Goal: Task Accomplishment & Management: Complete application form

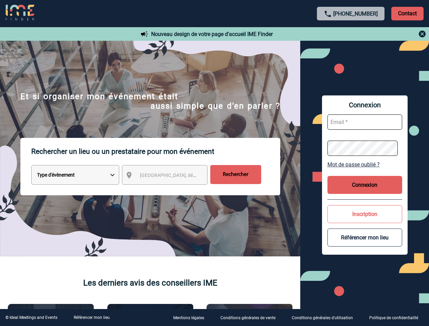
click at [214, 163] on p "Rechercher un lieu ou un prestataire pour mon événement" at bounding box center [155, 151] width 249 height 27
click at [407, 13] on p "Contact" at bounding box center [407, 14] width 32 height 14
click at [351, 34] on div at bounding box center [350, 34] width 151 height 8
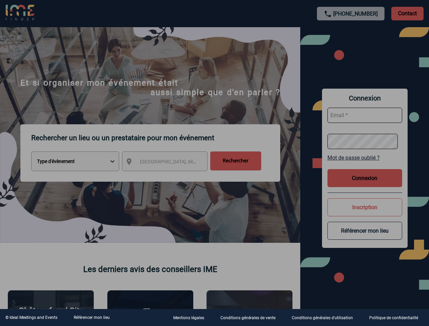
click at [171, 176] on div at bounding box center [214, 163] width 429 height 326
click at [365, 164] on div at bounding box center [214, 163] width 429 height 326
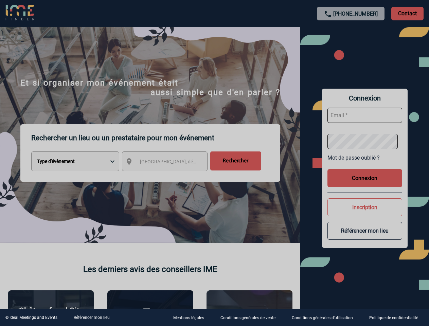
click at [365, 185] on button "Connexion" at bounding box center [364, 178] width 75 height 18
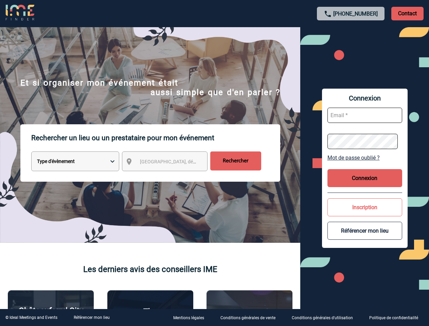
click at [203, 154] on div at bounding box center [101, 77] width 203 height 154
click at [365, 237] on div at bounding box center [214, 163] width 429 height 326
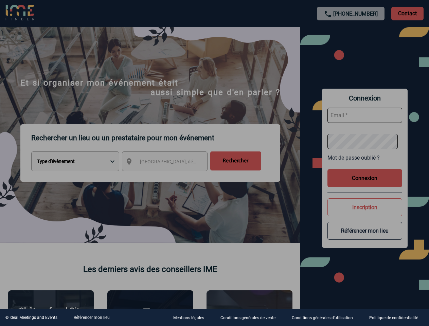
click at [91, 318] on link "Référencer mon lieu" at bounding box center [92, 317] width 36 height 5
